Goal: Task Accomplishment & Management: Use online tool/utility

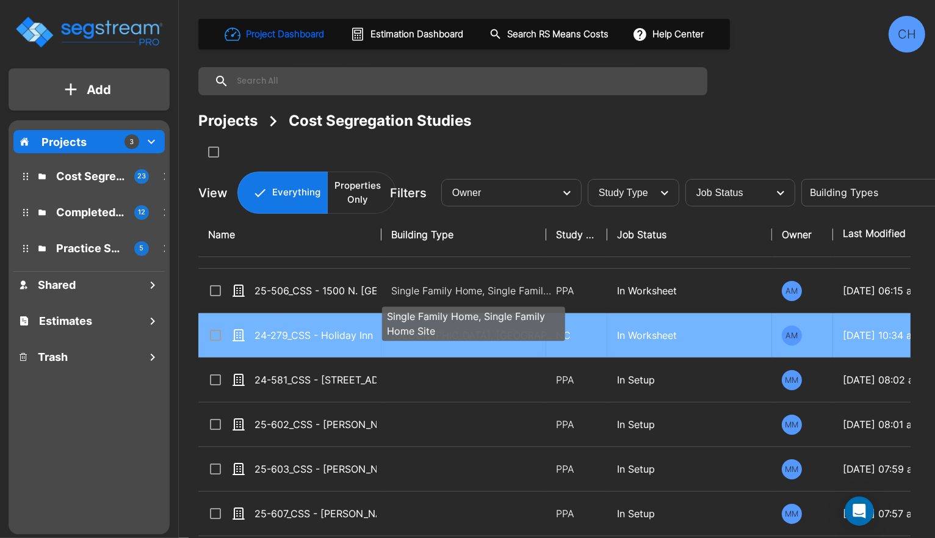
scroll to position [38, 0]
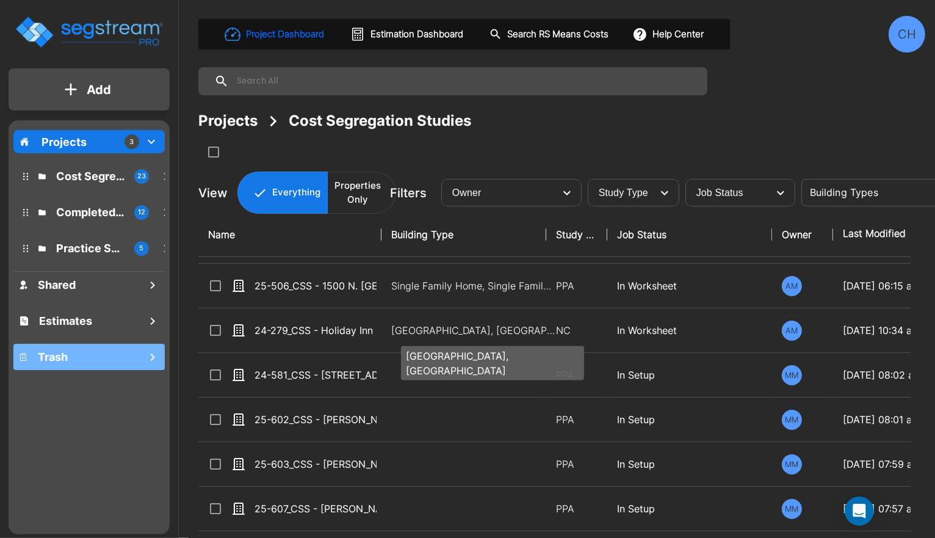
click at [430, 330] on p "Motel-Hotel, Motel-Hotel Site" at bounding box center [473, 330] width 165 height 15
checkbox input "true"
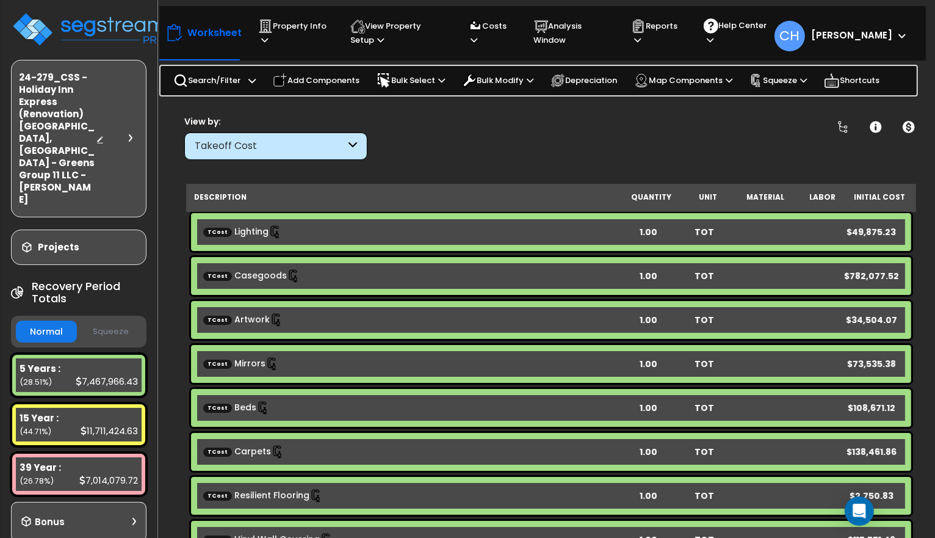
scroll to position [11, 0]
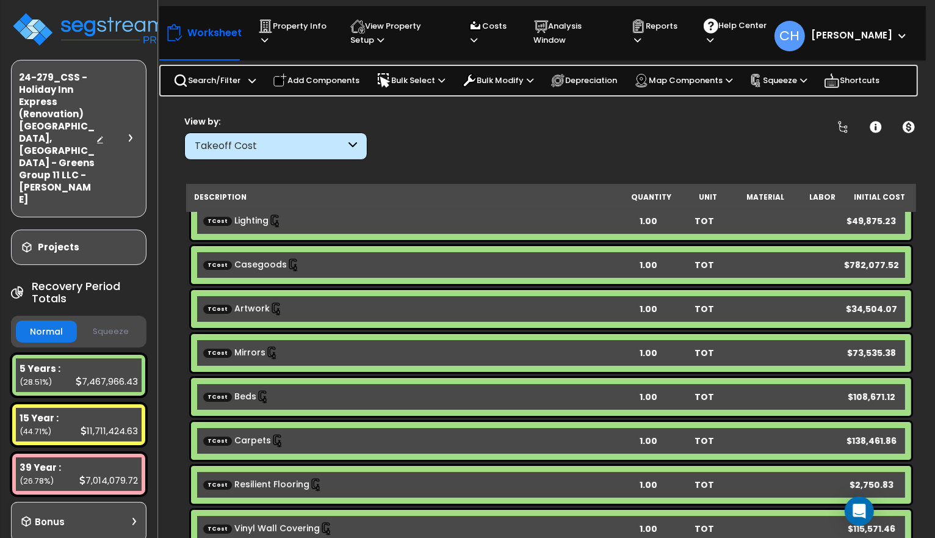
click at [100, 321] on button "Squeeze" at bounding box center [110, 331] width 61 height 21
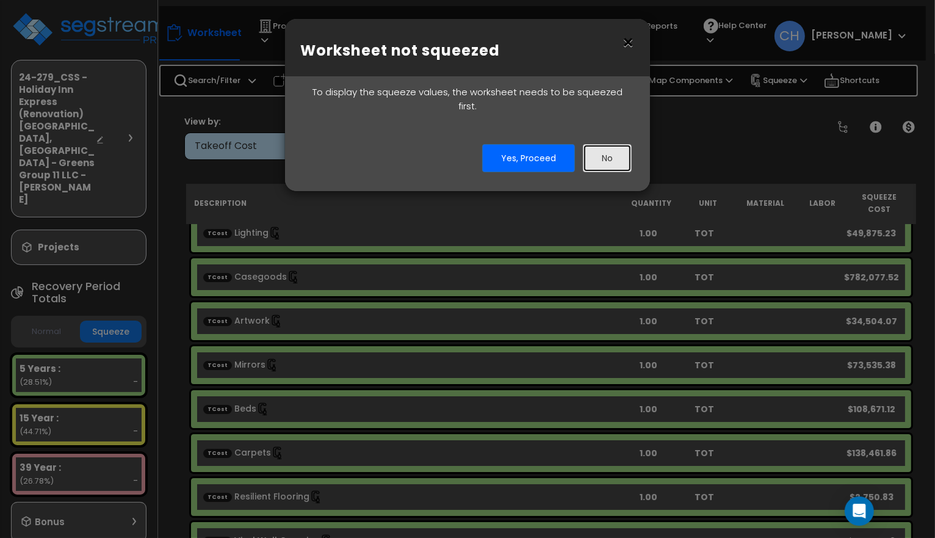
click at [600, 150] on button "No" at bounding box center [607, 158] width 49 height 28
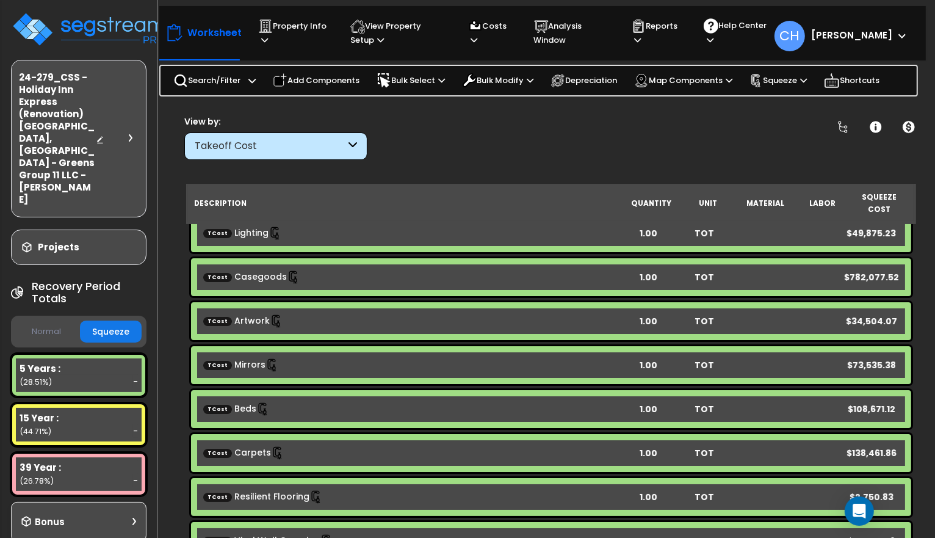
click at [46, 321] on button "Normal" at bounding box center [46, 331] width 61 height 21
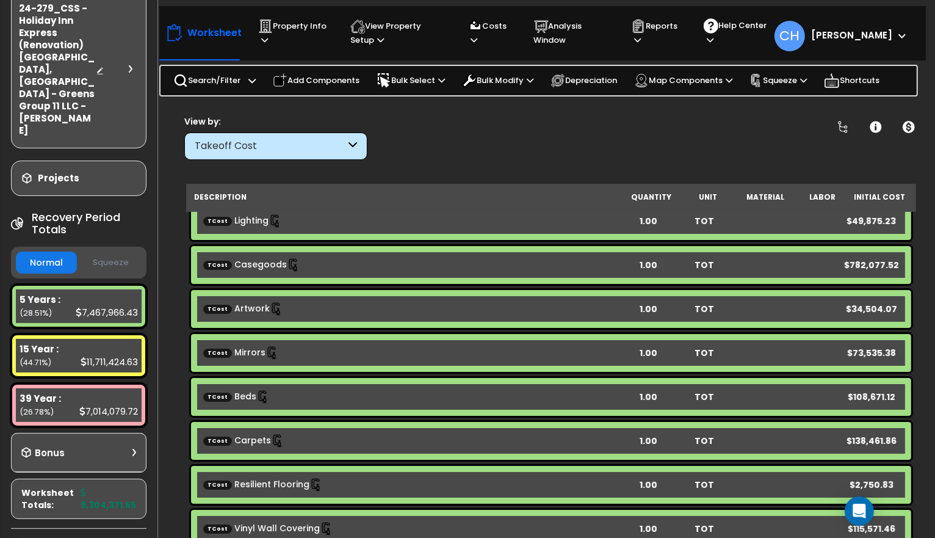
scroll to position [79, 0]
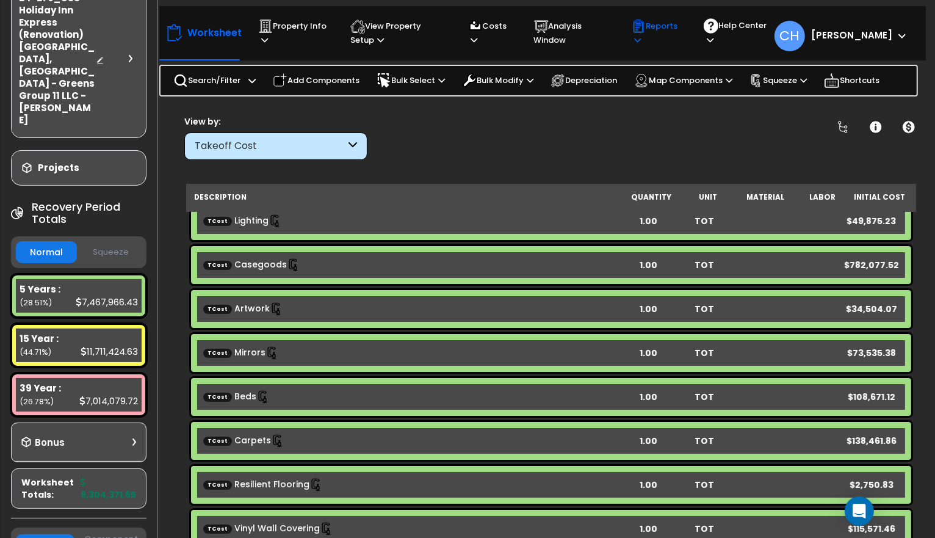
click at [661, 45] on p "Reports" at bounding box center [655, 33] width 49 height 28
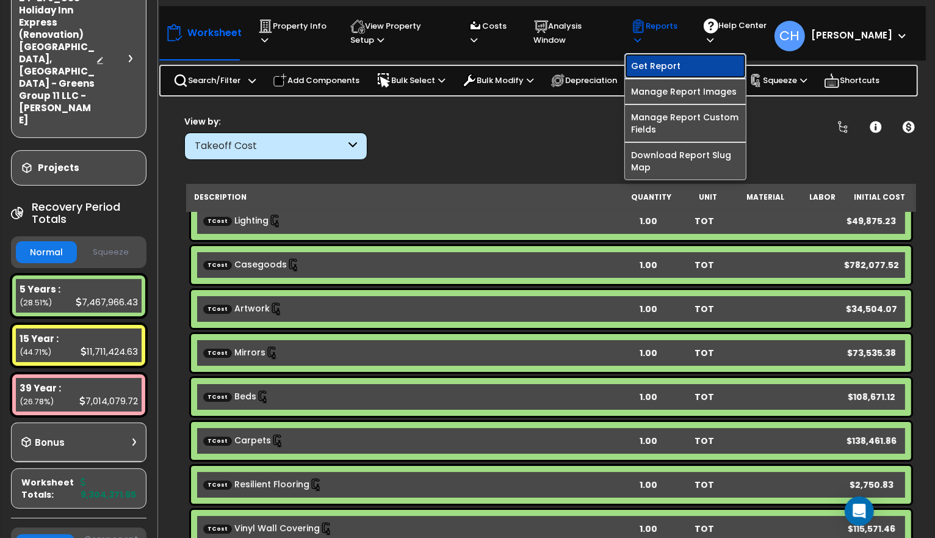
click at [676, 69] on link "Get Report" at bounding box center [685, 66] width 121 height 24
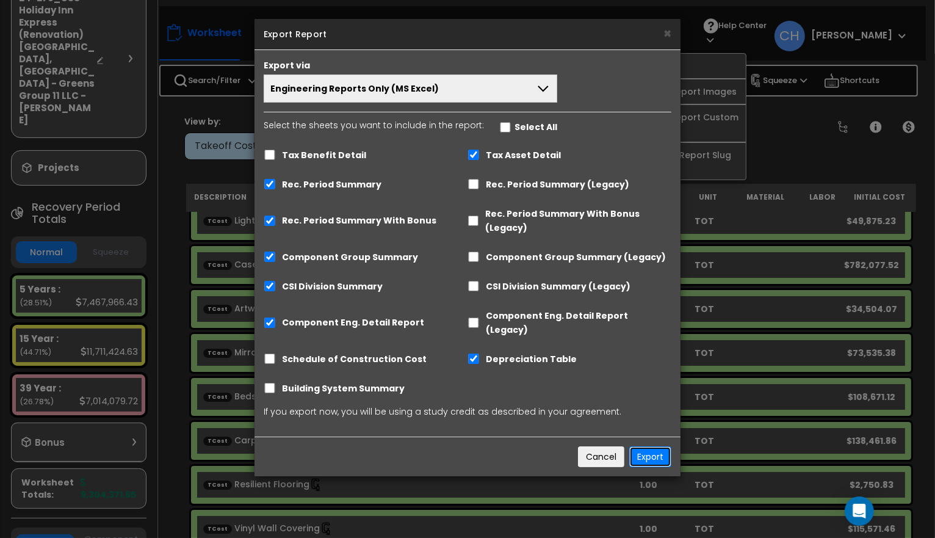
click at [651, 446] on button "Export" at bounding box center [650, 456] width 42 height 21
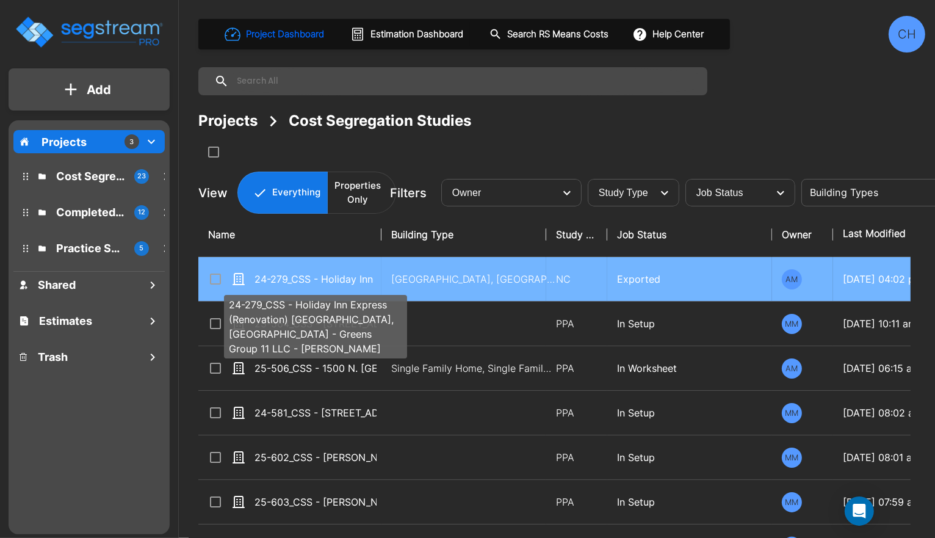
click at [368, 277] on p "24-279_CSS - Holiday Inn Express (Renovation) [GEOGRAPHIC_DATA], [GEOGRAPHIC_DA…" at bounding box center [316, 279] width 122 height 15
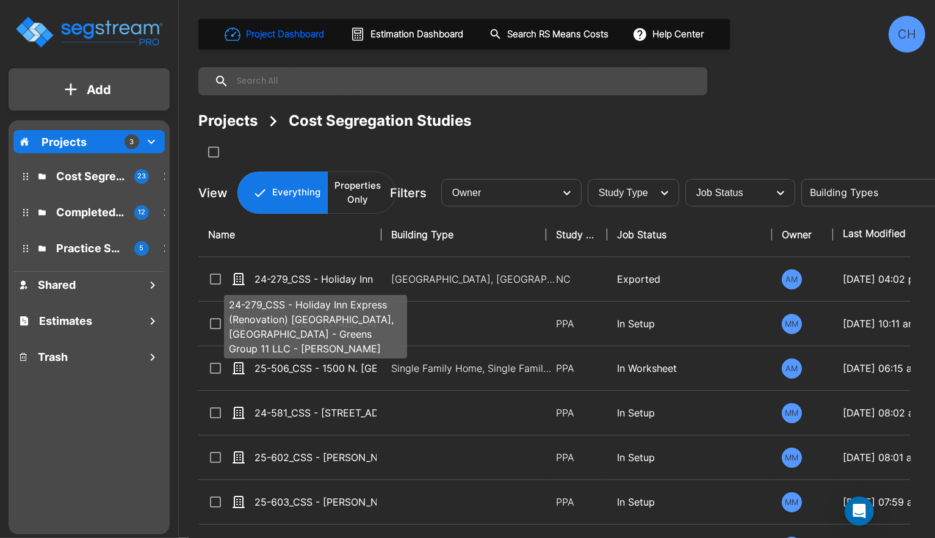
click at [368, 277] on p "24-279_CSS - Holiday Inn Express (Renovation) [GEOGRAPHIC_DATA], [GEOGRAPHIC_DA…" at bounding box center [316, 279] width 122 height 15
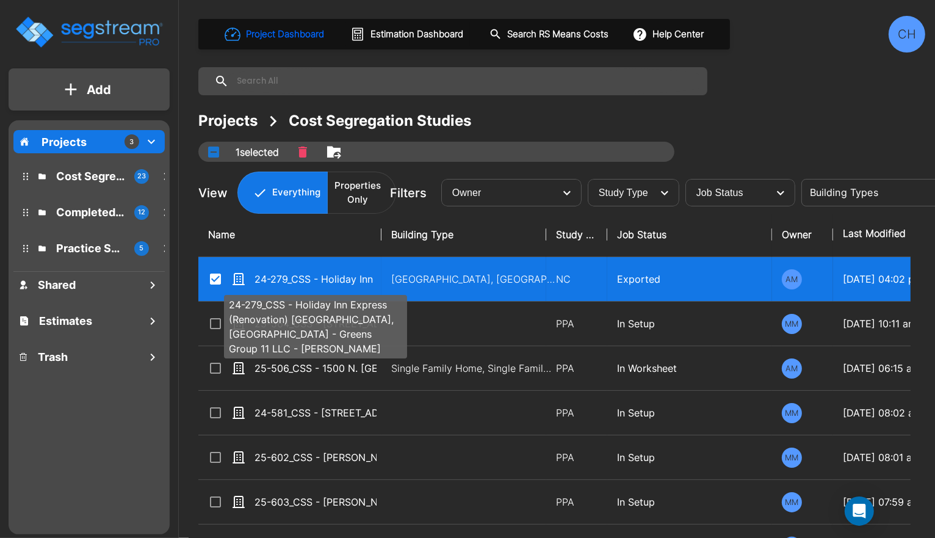
checkbox input "true"
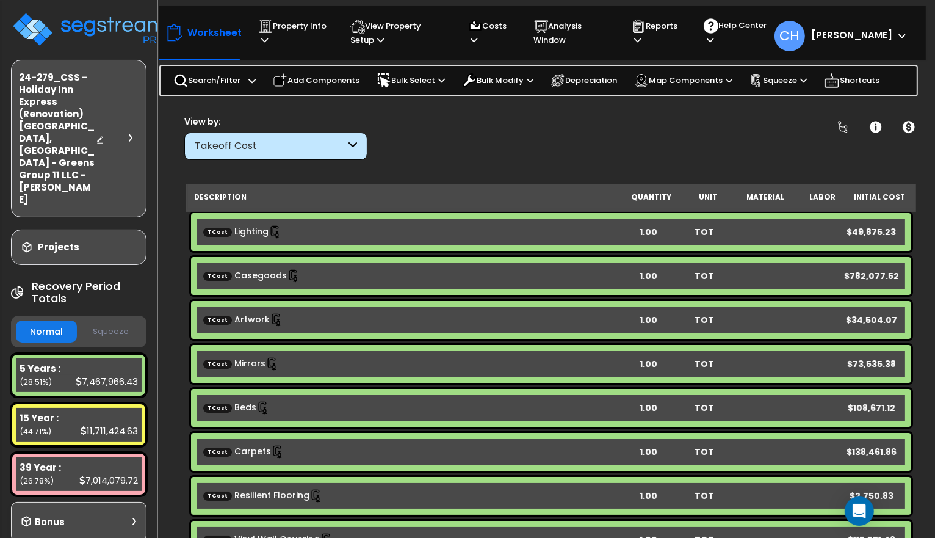
click at [103, 321] on button "Squeeze" at bounding box center [110, 331] width 61 height 21
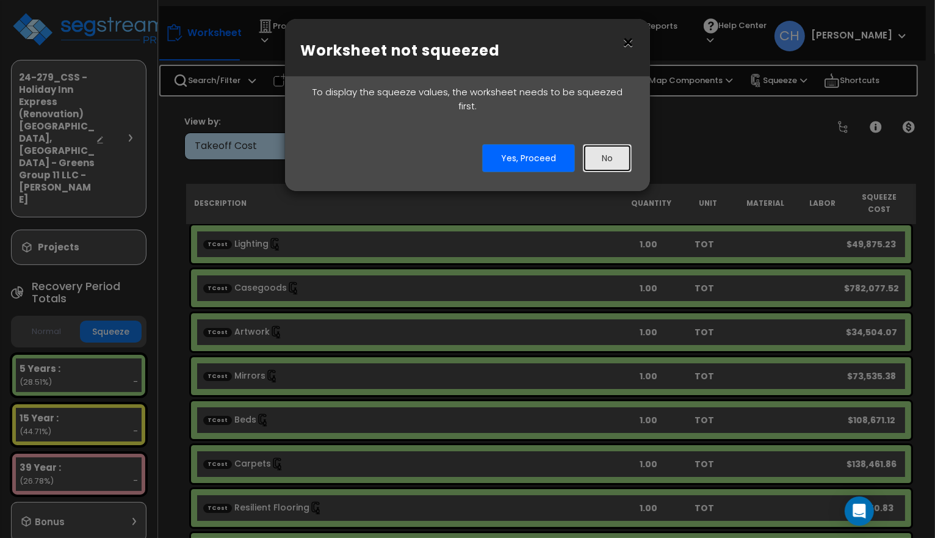
click at [607, 148] on button "No" at bounding box center [607, 158] width 49 height 28
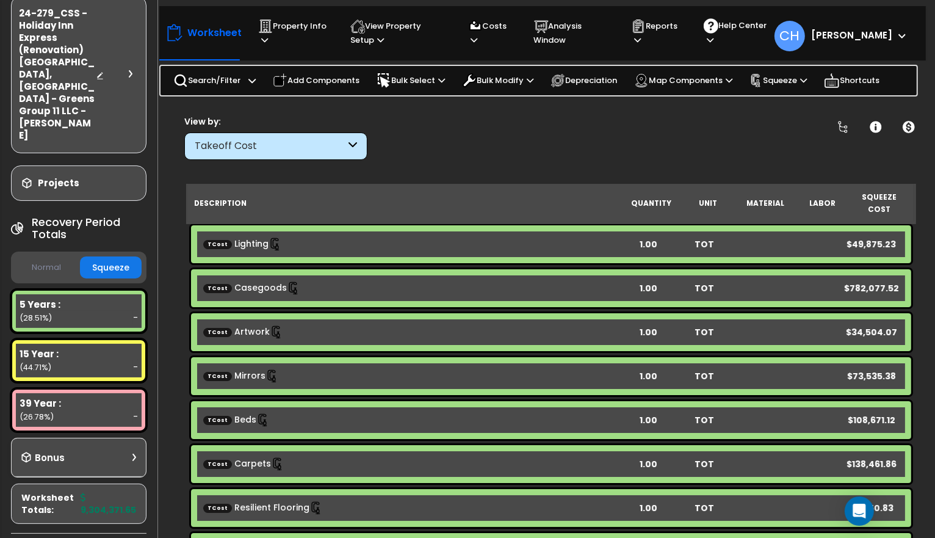
scroll to position [69, 0]
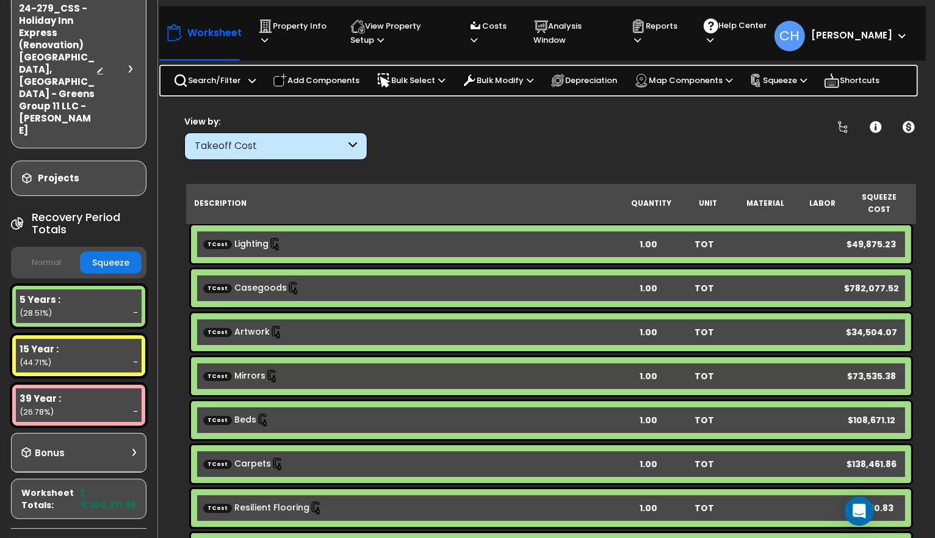
click at [43, 252] on button "Normal" at bounding box center [46, 262] width 61 height 21
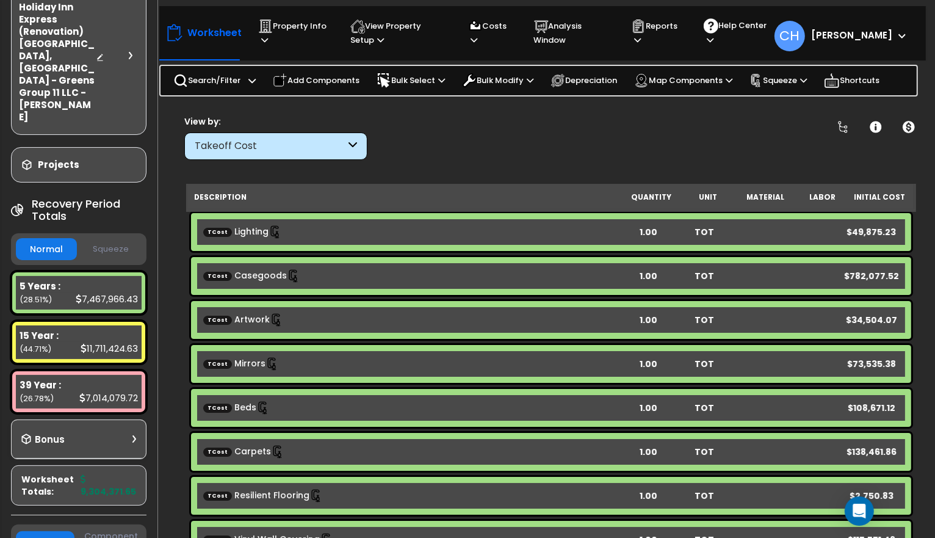
scroll to position [0, 0]
click at [656, 38] on p "Reports" at bounding box center [655, 33] width 49 height 28
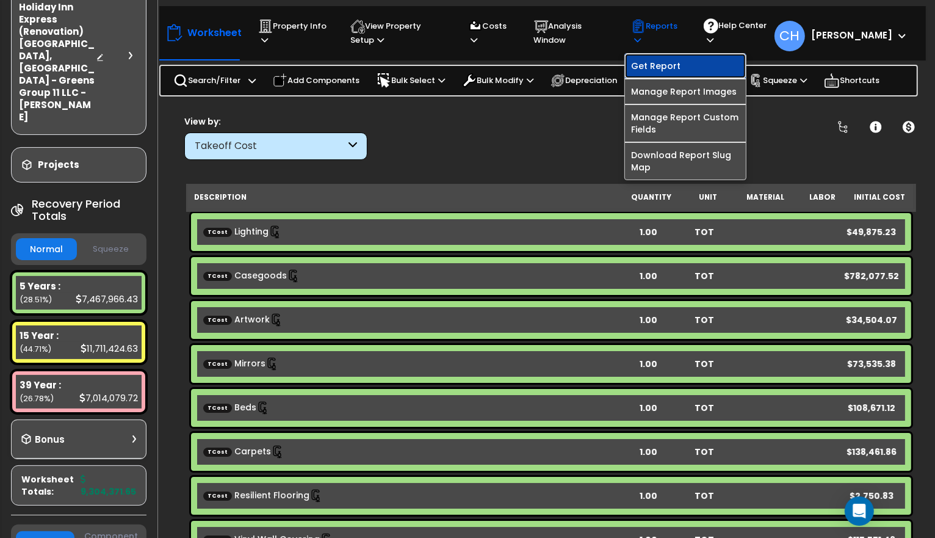
click at [687, 67] on link "Get Report" at bounding box center [685, 66] width 121 height 24
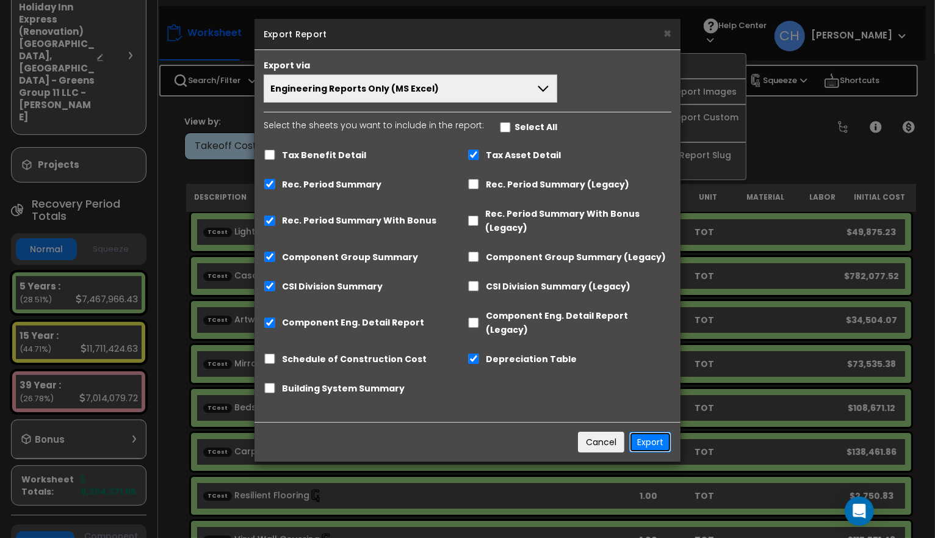
click at [648, 432] on button "Export" at bounding box center [650, 442] width 42 height 21
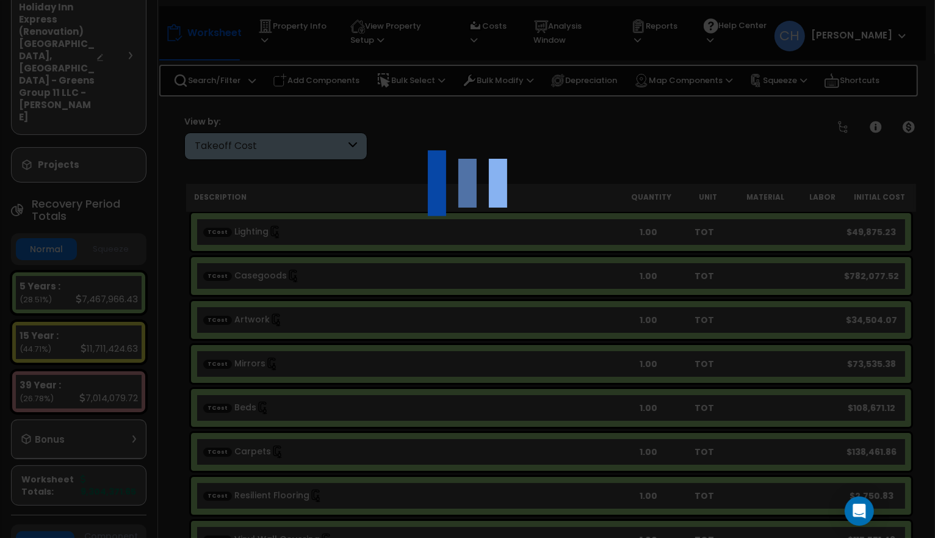
click at [648, 427] on div at bounding box center [467, 269] width 935 height 538
